Goal: Task Accomplishment & Management: Manage account settings

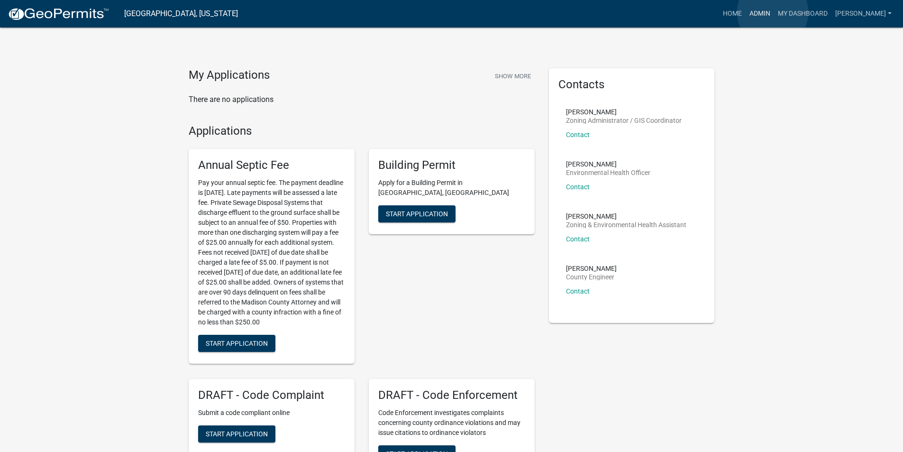
click at [773, 12] on link "Admin" at bounding box center [760, 14] width 28 height 18
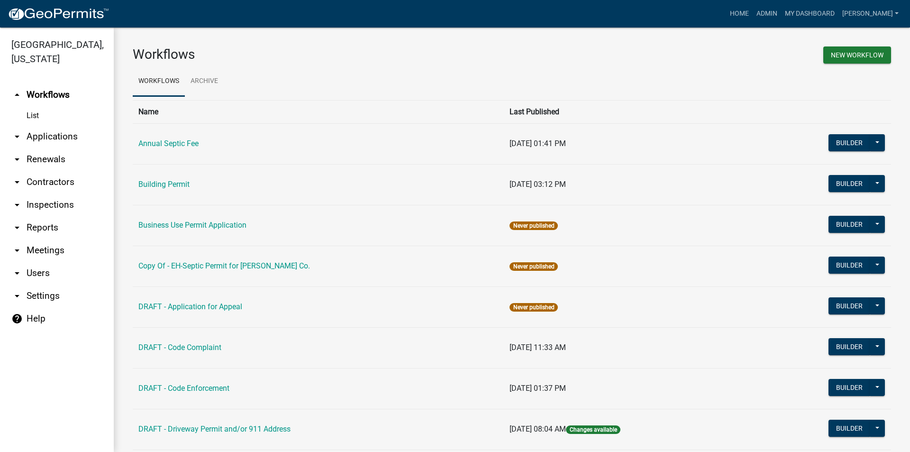
click at [44, 125] on link "arrow_drop_down Applications" at bounding box center [57, 136] width 114 height 23
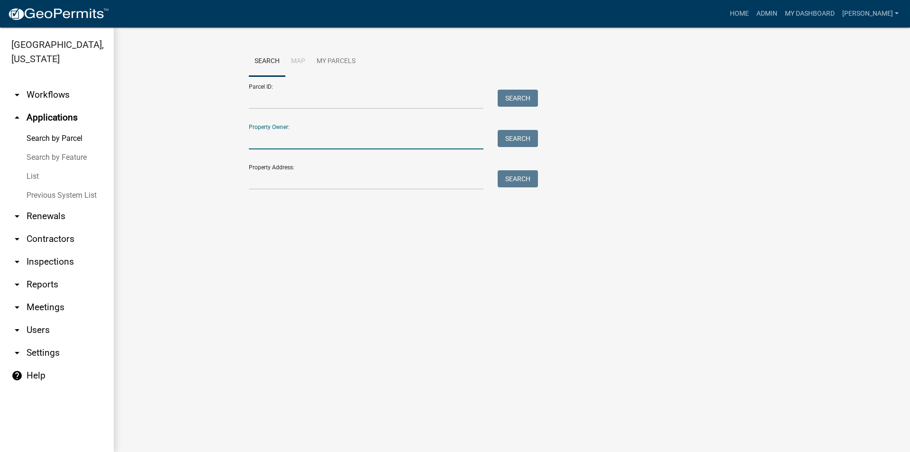
click at [298, 146] on input "Property Owner:" at bounding box center [366, 139] width 235 height 19
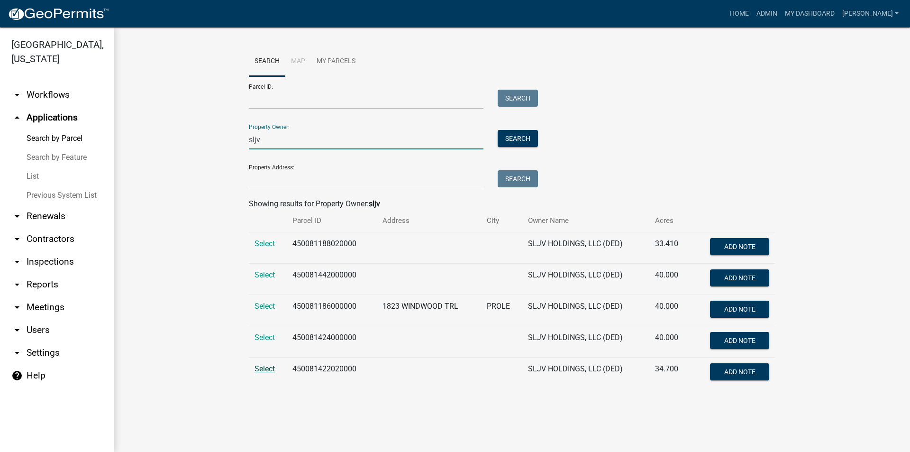
type input "sljv"
click at [267, 370] on span "Select" at bounding box center [265, 368] width 20 height 9
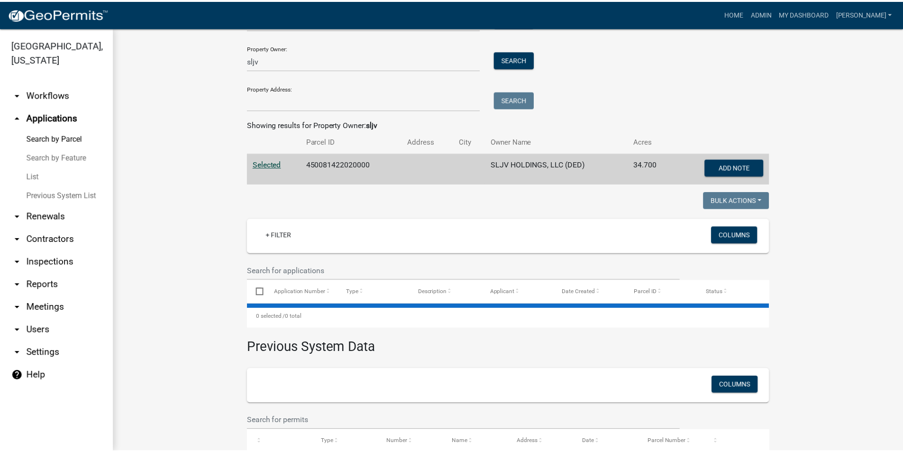
scroll to position [148, 0]
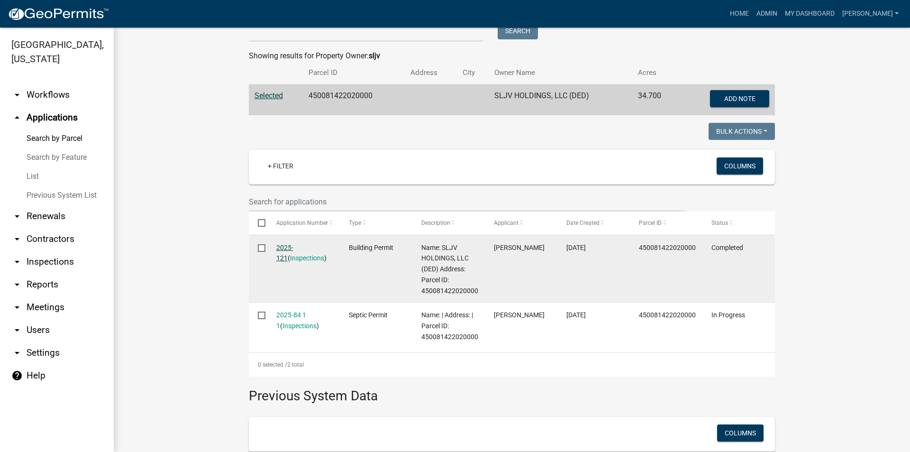
click at [291, 248] on link "2025-121" at bounding box center [284, 253] width 17 height 18
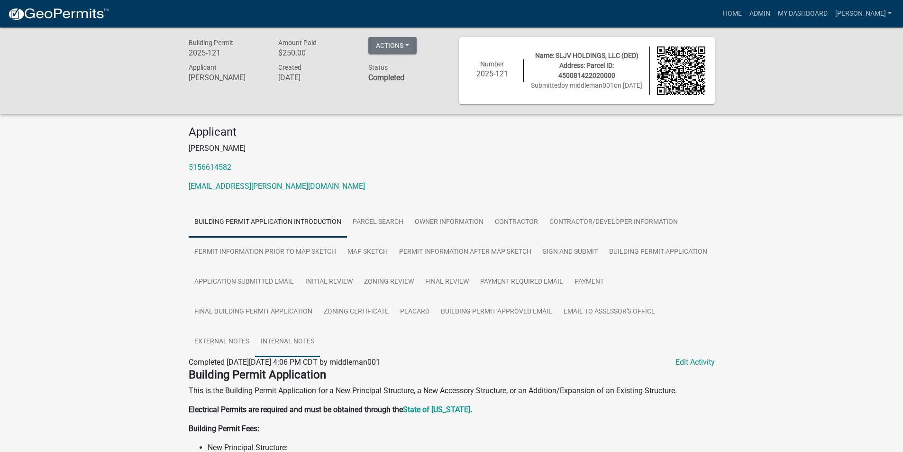
click at [286, 343] on link "Internal Notes" at bounding box center [287, 342] width 65 height 30
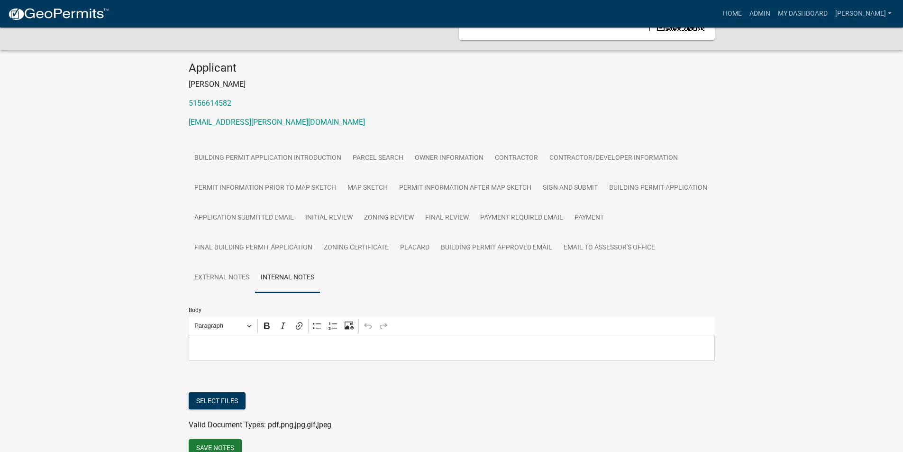
scroll to position [112, 0]
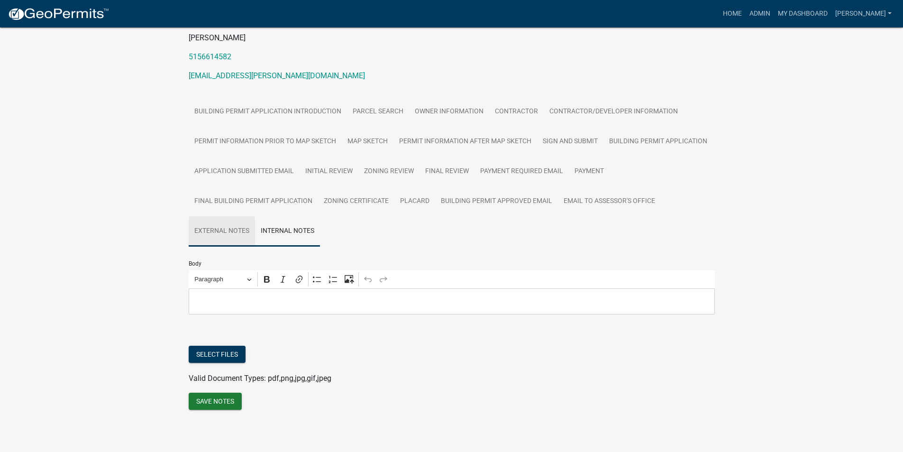
click at [227, 231] on link "External Notes" at bounding box center [222, 231] width 66 height 30
click at [283, 228] on link "Internal Notes" at bounding box center [287, 231] width 65 height 30
click at [226, 357] on button "Select files" at bounding box center [217, 354] width 57 height 17
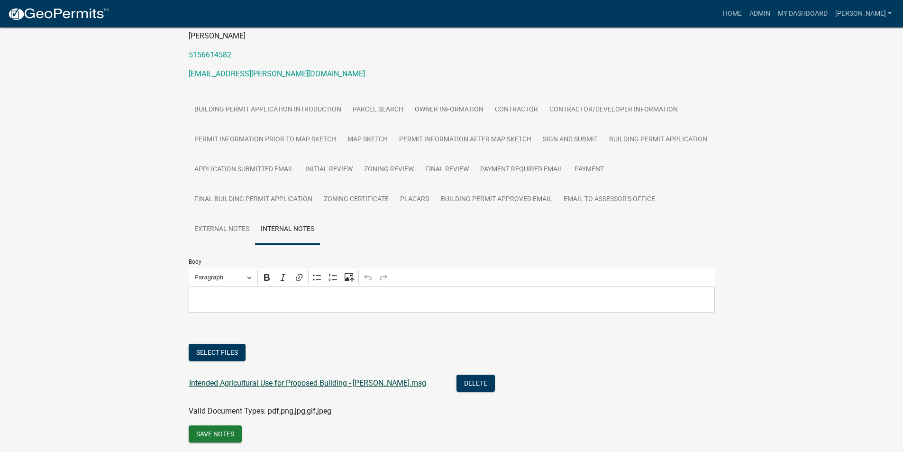
click at [390, 383] on link "Intended Agricultural Use for Proposed Building - [PERSON_NAME].msg" at bounding box center [307, 382] width 237 height 9
click at [231, 353] on button "Select files" at bounding box center [217, 352] width 57 height 17
click at [233, 357] on button "Select files" at bounding box center [217, 352] width 57 height 17
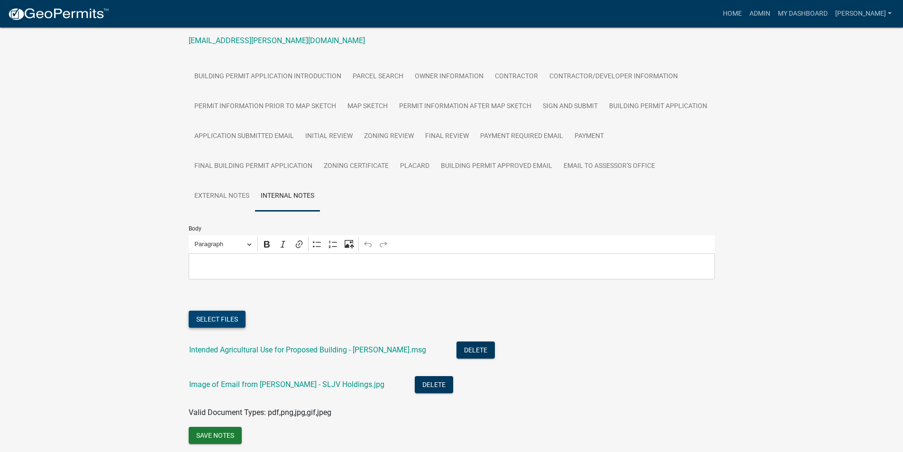
scroll to position [182, 0]
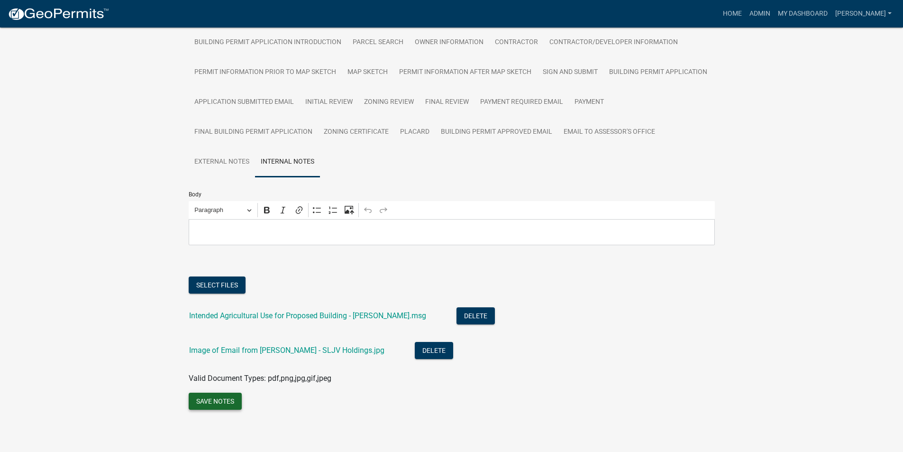
click at [224, 402] on button "Save Notes" at bounding box center [215, 401] width 53 height 17
